Goal: Information Seeking & Learning: Understand process/instructions

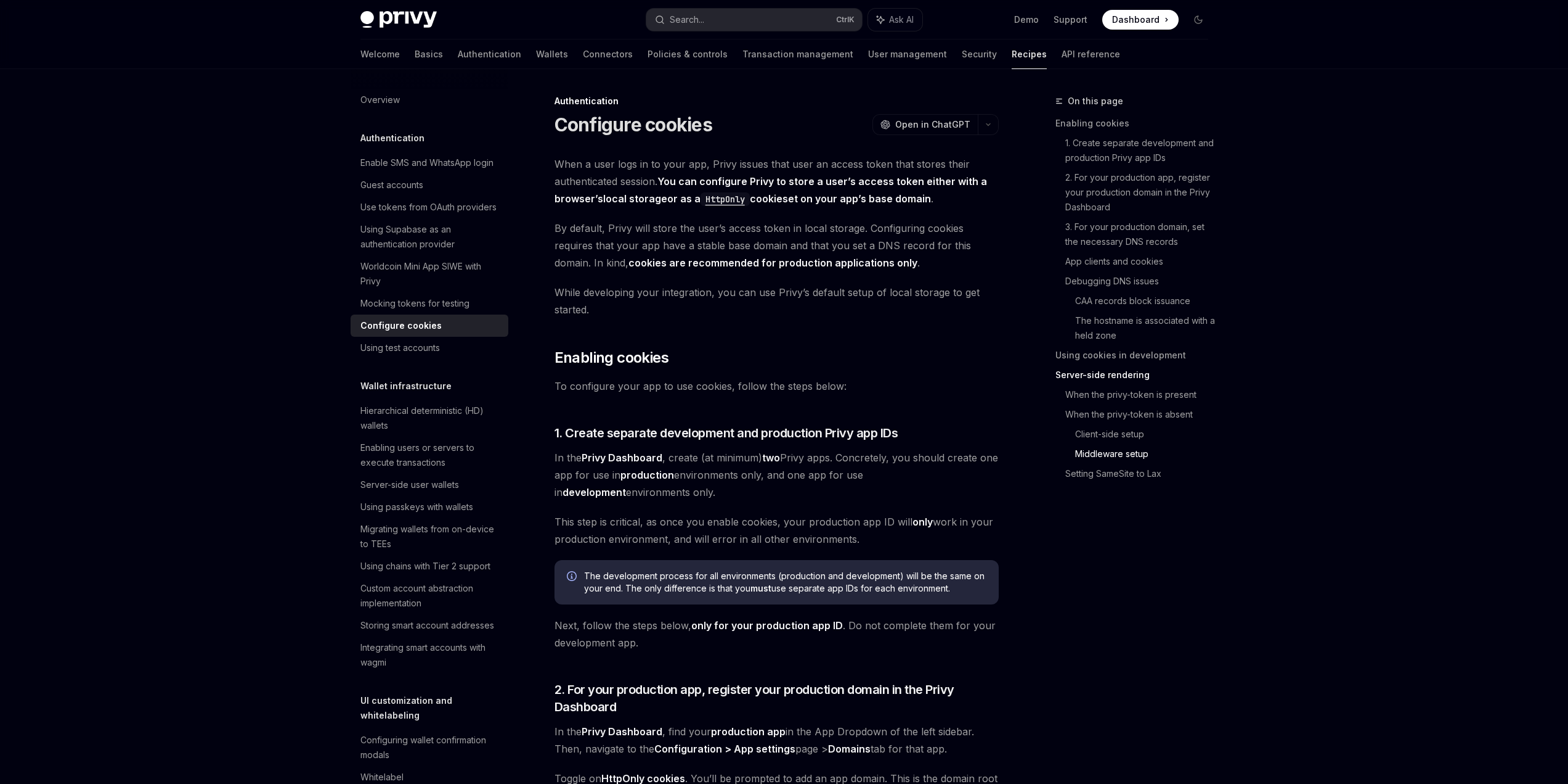
scroll to position [4194, 0]
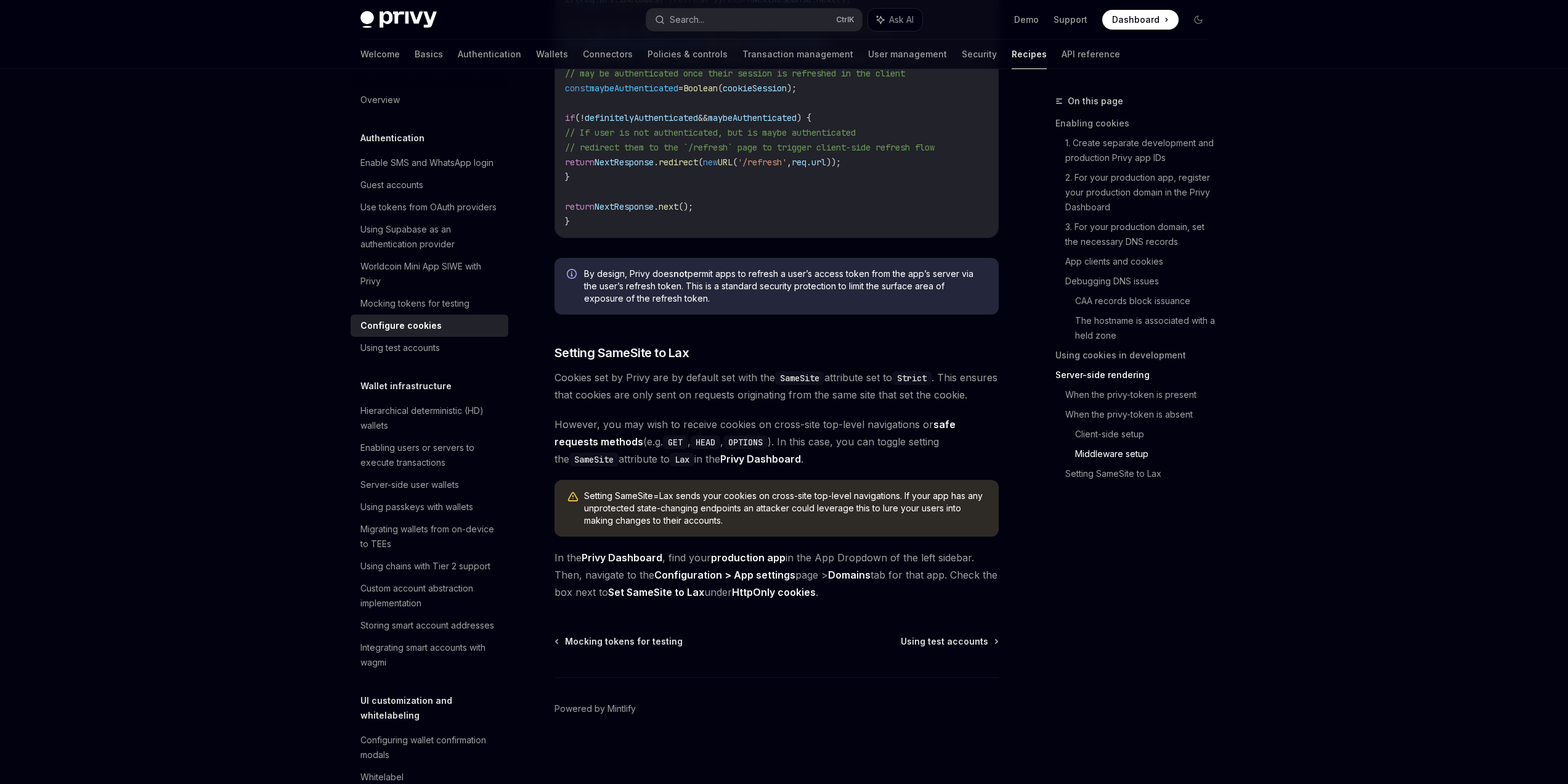
drag, startPoint x: 0, startPoint y: 0, endPoint x: 682, endPoint y: 365, distance: 773.5
drag, startPoint x: 674, startPoint y: 366, endPoint x: 529, endPoint y: 303, distance: 158.1
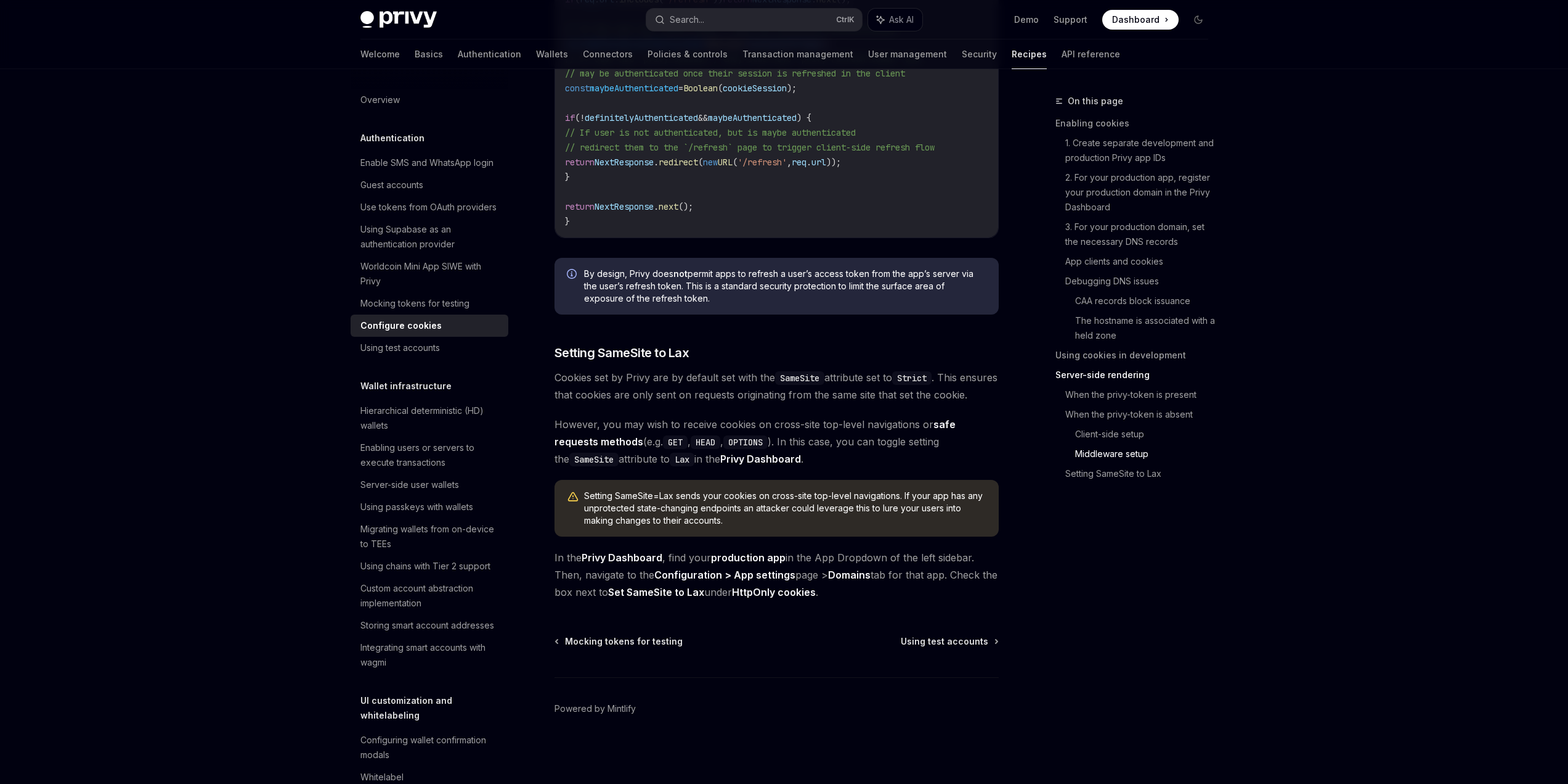
drag, startPoint x: 520, startPoint y: 295, endPoint x: 666, endPoint y: 364, distance: 161.5
drag, startPoint x: 672, startPoint y: 367, endPoint x: 514, endPoint y: 298, distance: 172.4
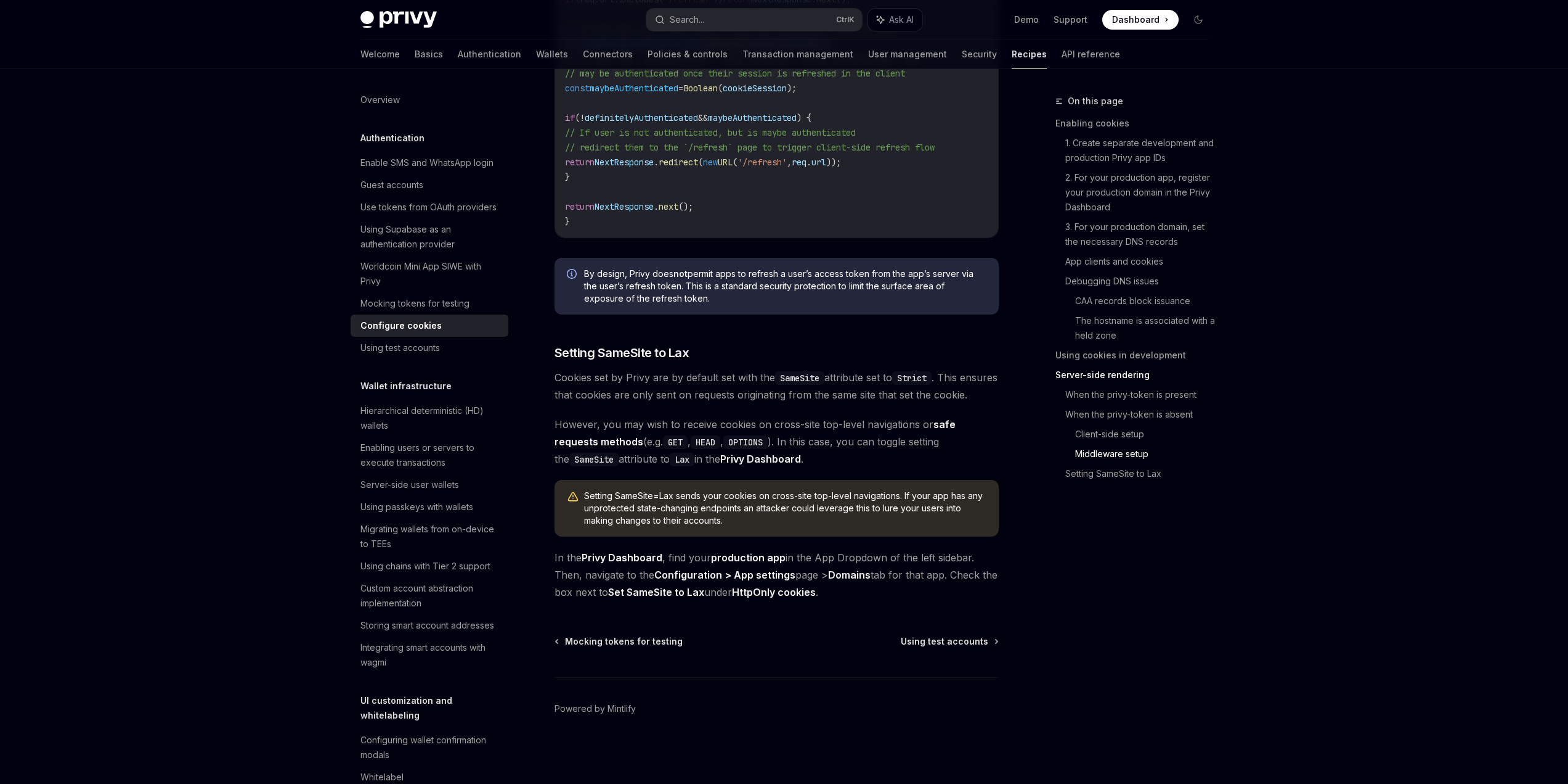
drag, startPoint x: 522, startPoint y: 290, endPoint x: 686, endPoint y: 360, distance: 178.3
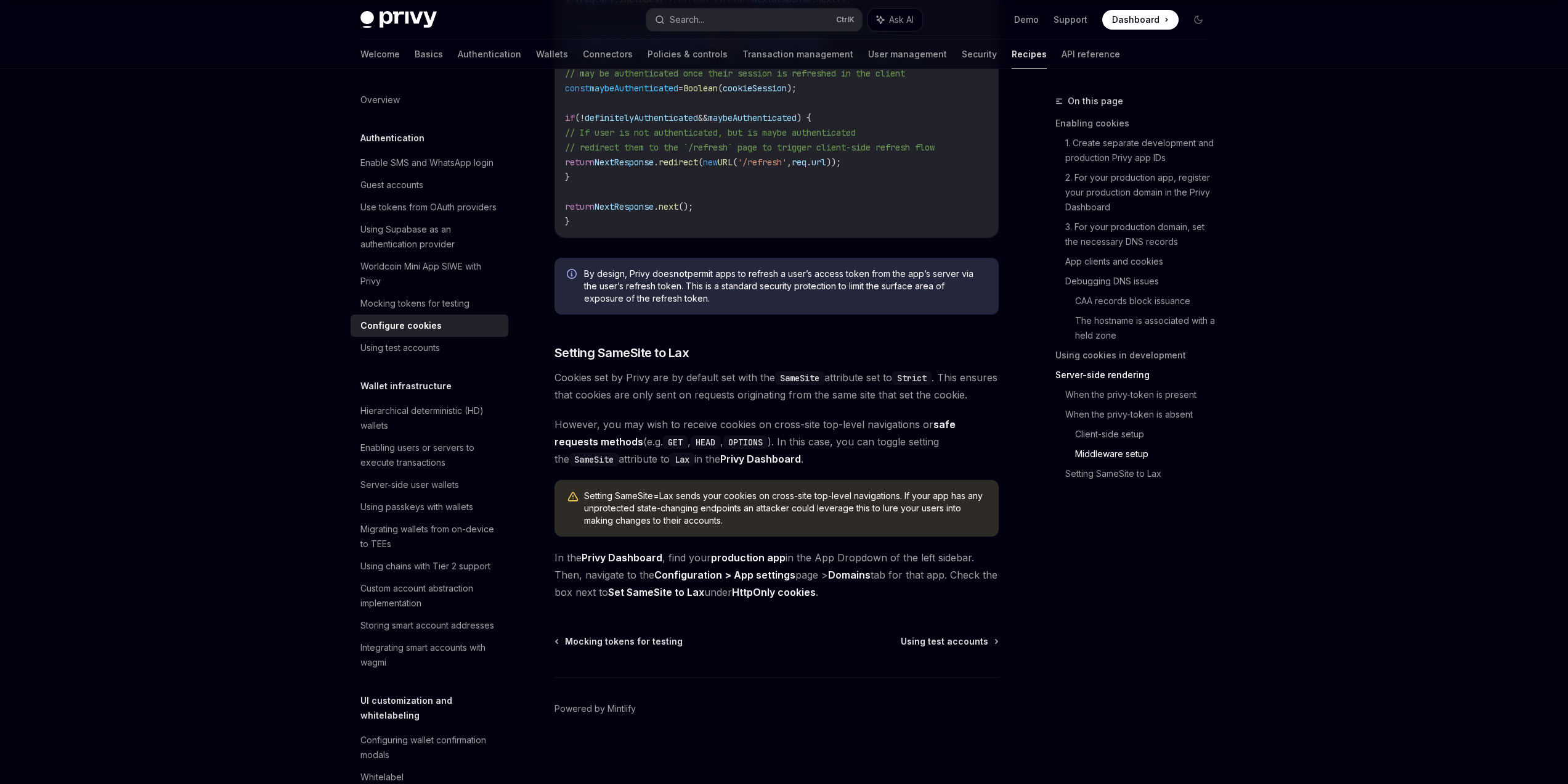
drag, startPoint x: 663, startPoint y: 369, endPoint x: 517, endPoint y: 298, distance: 162.3
